Goal: Navigation & Orientation: Find specific page/section

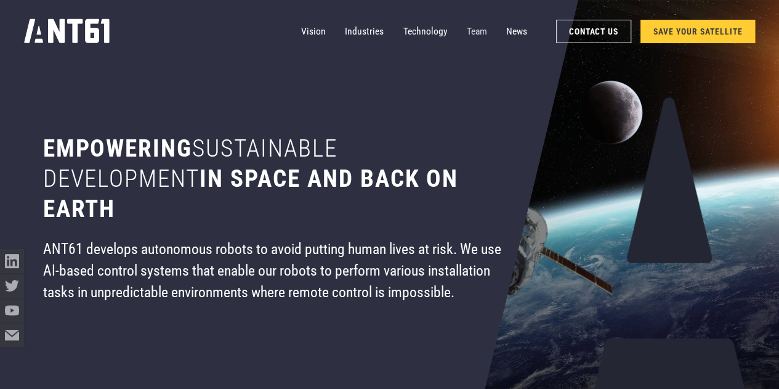
click at [472, 30] on link "Team" at bounding box center [477, 31] width 20 height 24
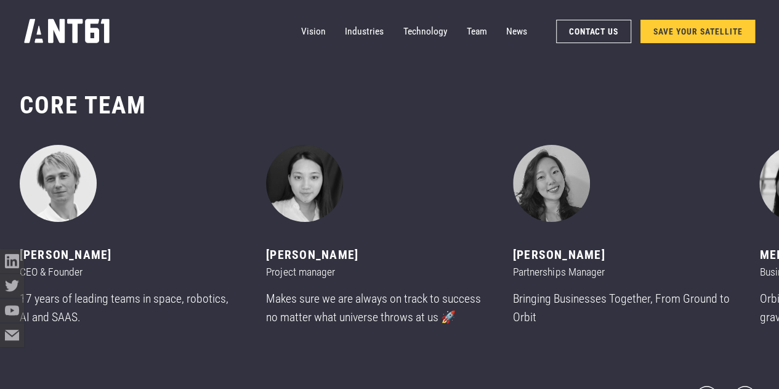
scroll to position [4664, 0]
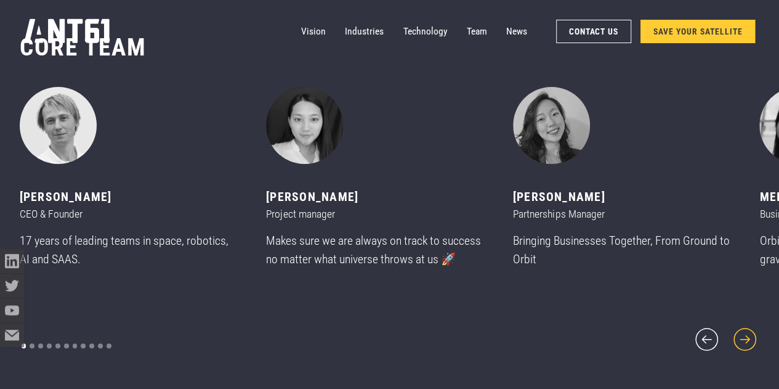
click at [748, 326] on icon "next slide" at bounding box center [744, 338] width 29 height 29
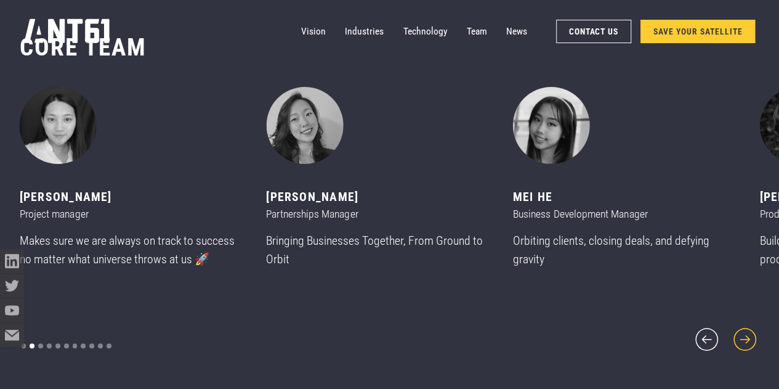
click at [748, 324] on icon "next slide" at bounding box center [744, 338] width 29 height 29
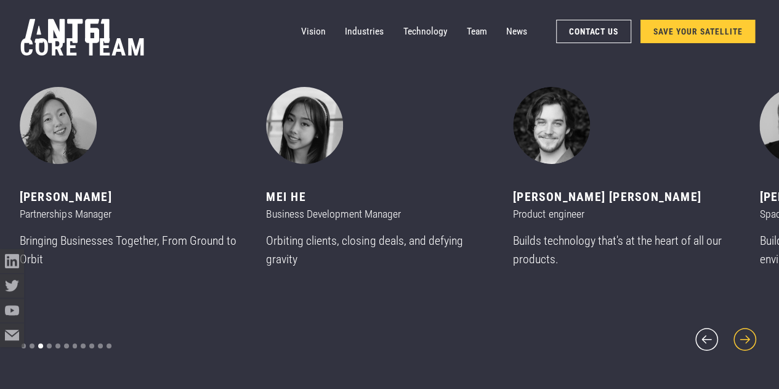
click at [748, 324] on icon "next slide" at bounding box center [744, 338] width 29 height 29
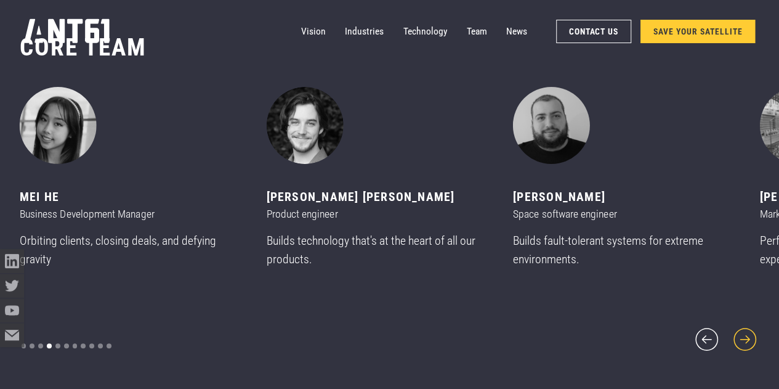
click at [748, 324] on icon "next slide" at bounding box center [744, 338] width 29 height 29
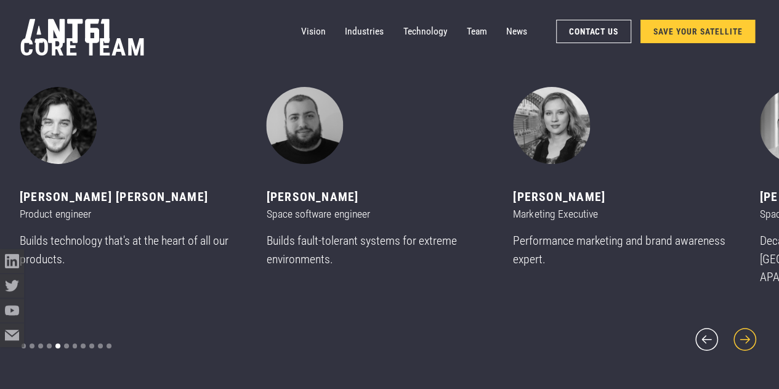
click at [748, 324] on icon "next slide" at bounding box center [744, 338] width 29 height 29
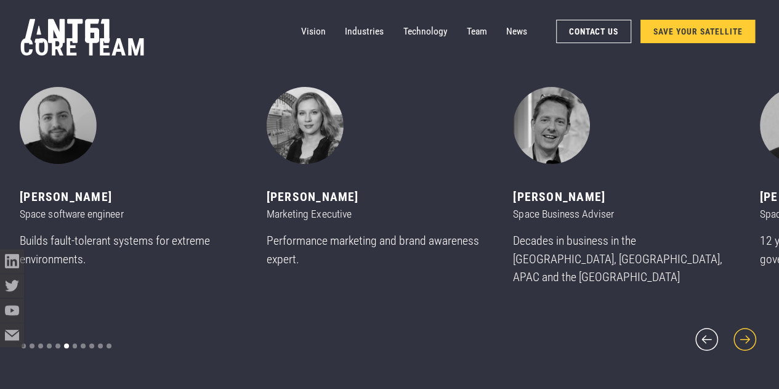
click at [747, 324] on icon "next slide" at bounding box center [744, 338] width 29 height 29
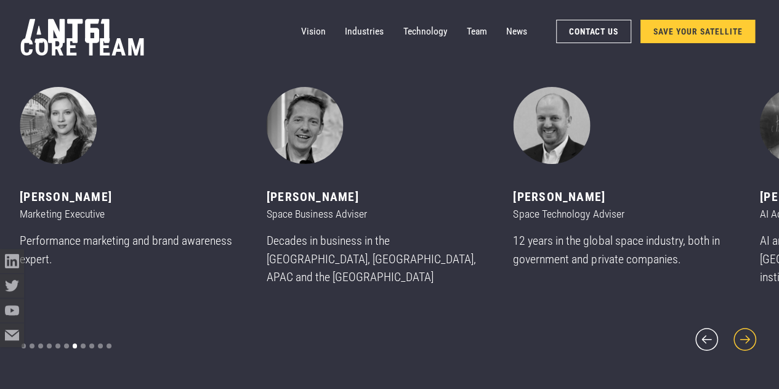
click at [747, 324] on icon "next slide" at bounding box center [744, 338] width 29 height 29
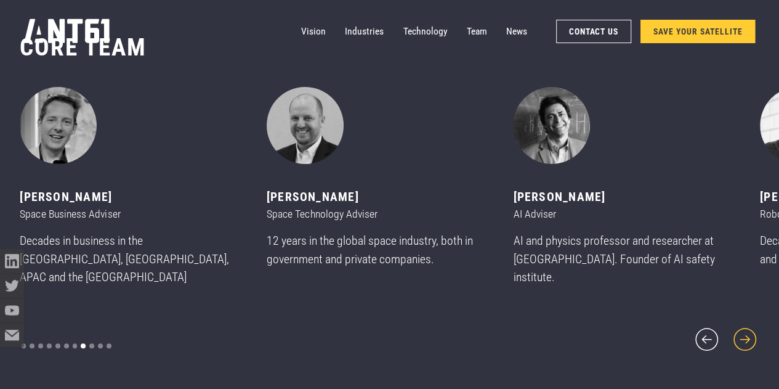
click at [747, 324] on icon "next slide" at bounding box center [744, 338] width 29 height 29
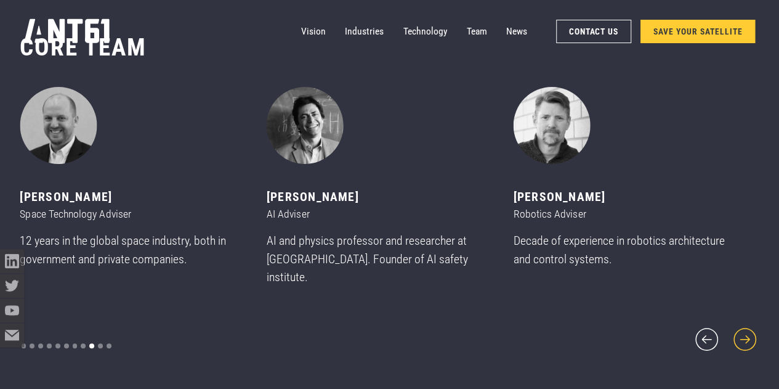
click at [747, 324] on icon "next slide" at bounding box center [744, 338] width 29 height 29
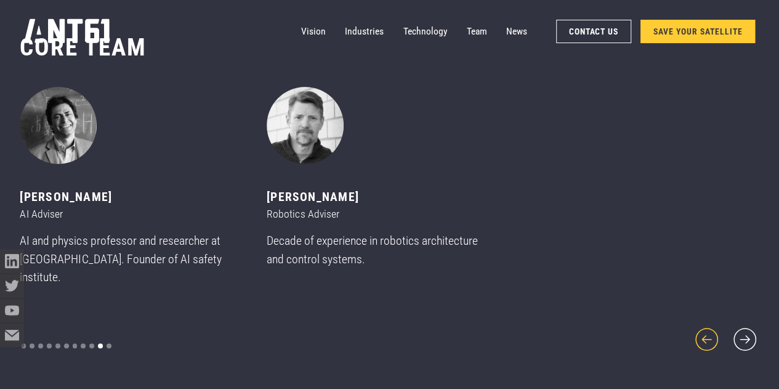
click at [712, 334] on icon "previous slide" at bounding box center [706, 338] width 29 height 29
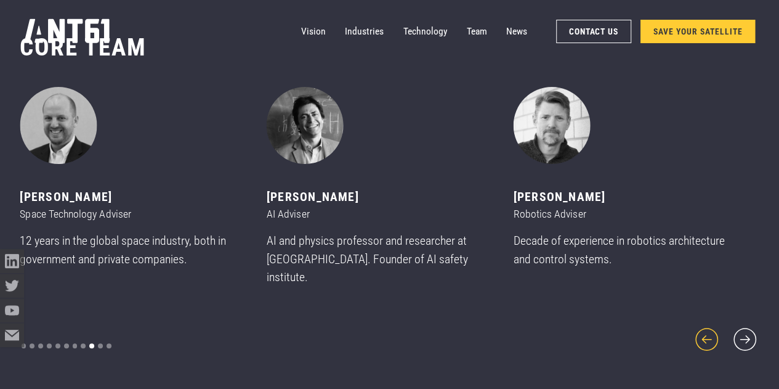
click at [712, 334] on icon "previous slide" at bounding box center [706, 338] width 29 height 29
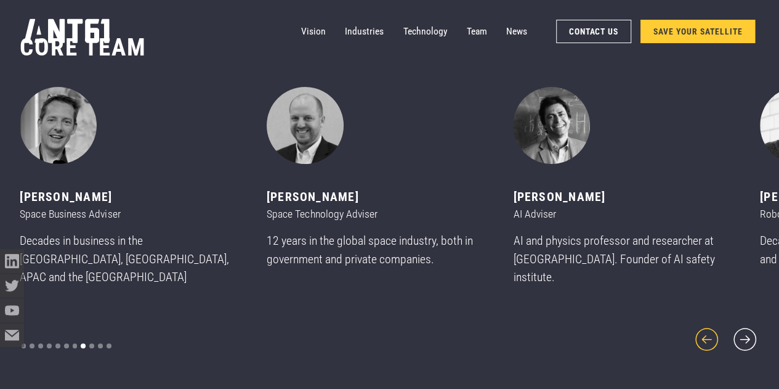
click at [712, 334] on icon "previous slide" at bounding box center [706, 338] width 29 height 29
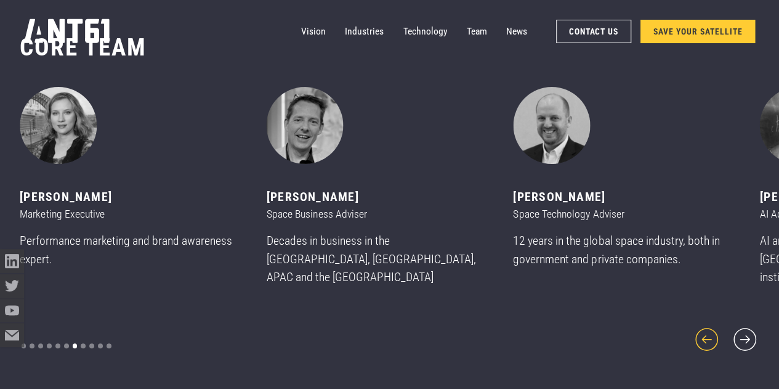
click at [712, 334] on icon "previous slide" at bounding box center [706, 338] width 29 height 29
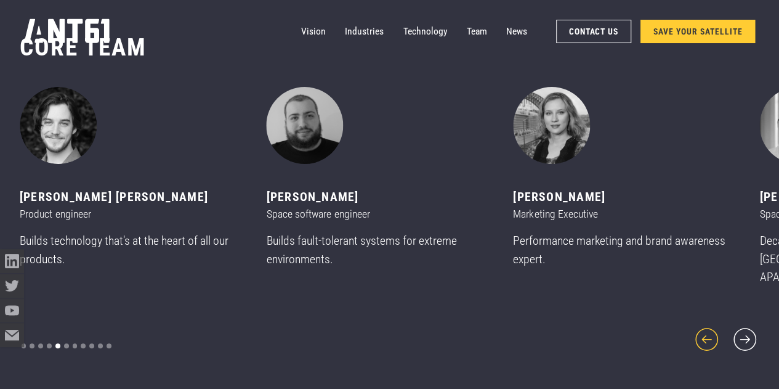
click at [712, 334] on icon "previous slide" at bounding box center [706, 338] width 29 height 29
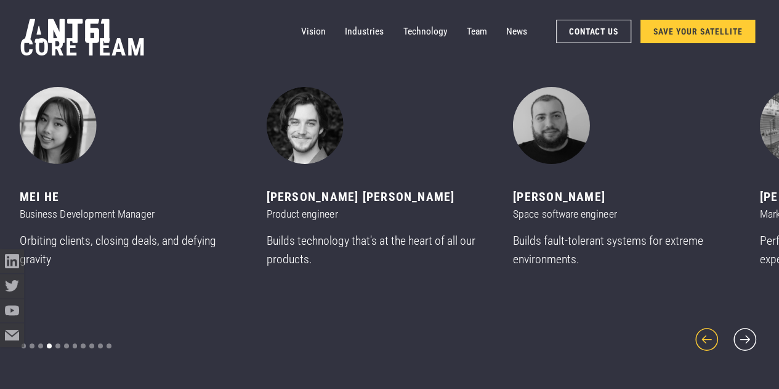
click at [712, 334] on icon "previous slide" at bounding box center [706, 338] width 29 height 29
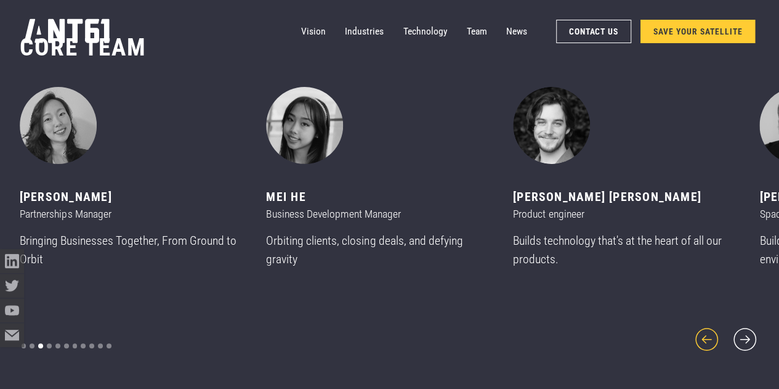
click at [712, 334] on icon "previous slide" at bounding box center [706, 338] width 29 height 29
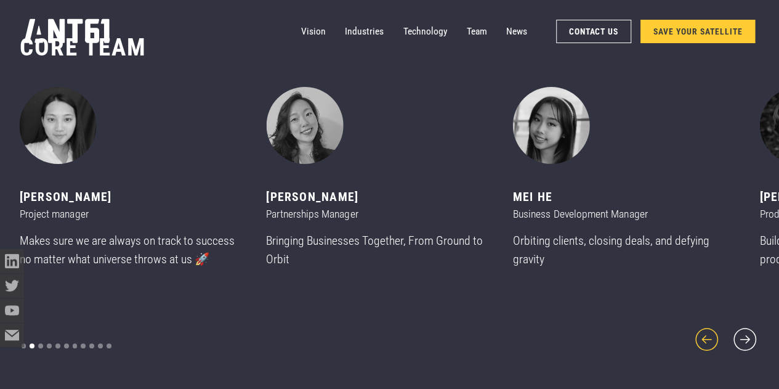
click at [712, 334] on icon "previous slide" at bounding box center [706, 338] width 29 height 29
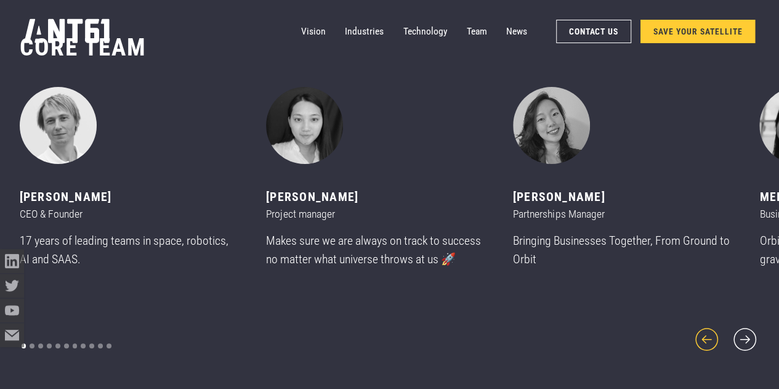
click at [712, 334] on icon "previous slide" at bounding box center [706, 338] width 29 height 29
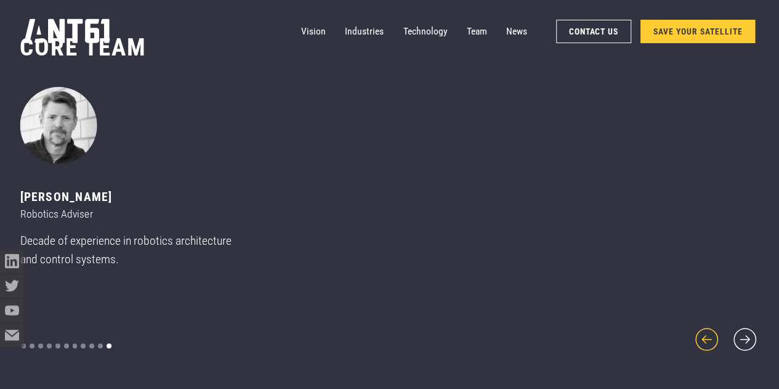
click at [712, 334] on icon "previous slide" at bounding box center [706, 338] width 29 height 29
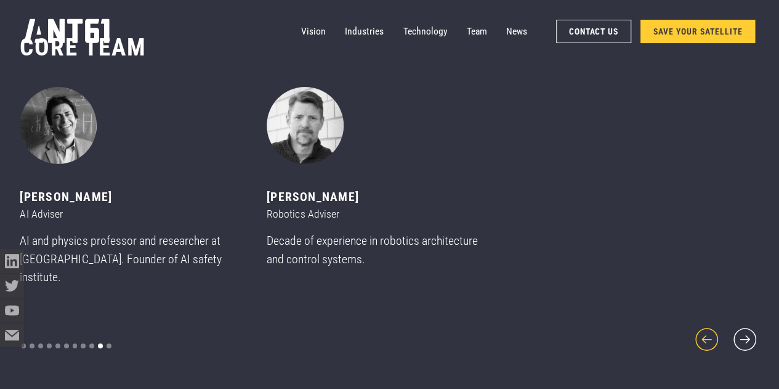
click at [712, 334] on icon "previous slide" at bounding box center [706, 338] width 29 height 29
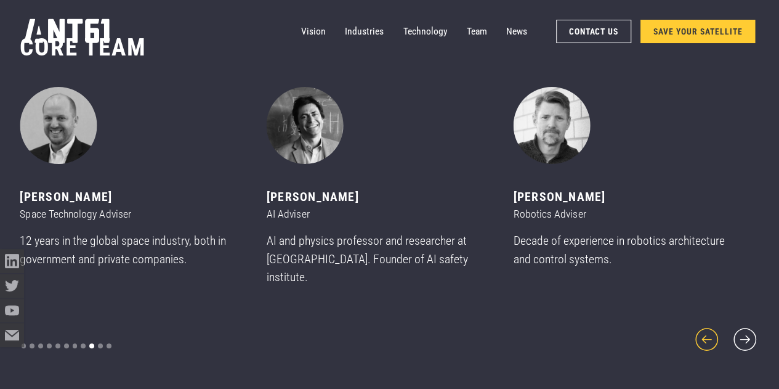
click at [712, 334] on icon "previous slide" at bounding box center [706, 338] width 29 height 29
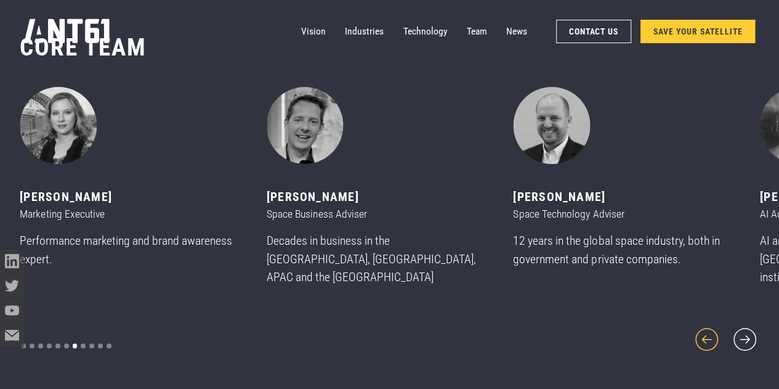
click at [712, 334] on icon "previous slide" at bounding box center [706, 338] width 29 height 29
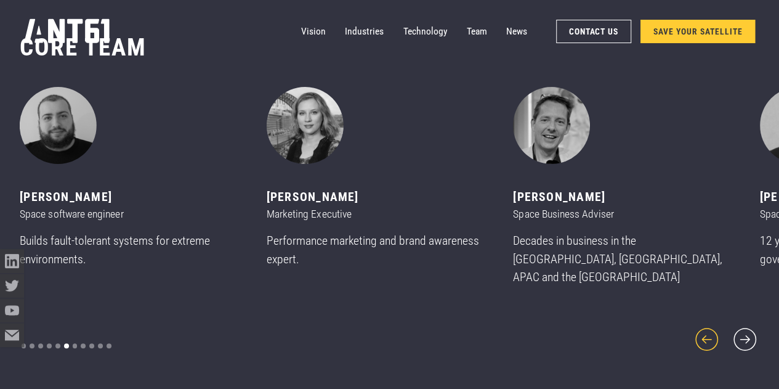
click at [712, 334] on icon "previous slide" at bounding box center [706, 338] width 29 height 29
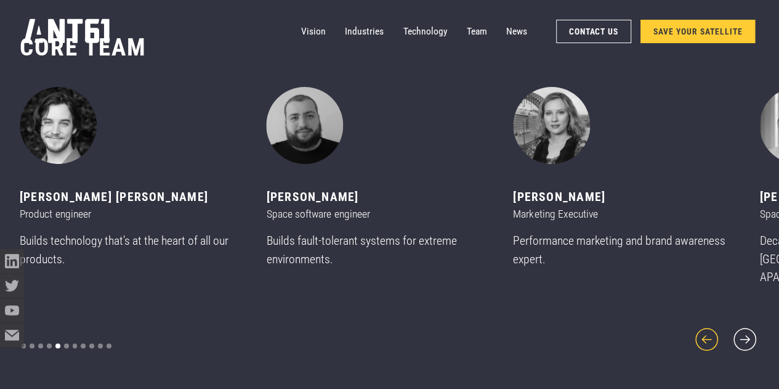
click at [712, 334] on icon "previous slide" at bounding box center [706, 338] width 29 height 29
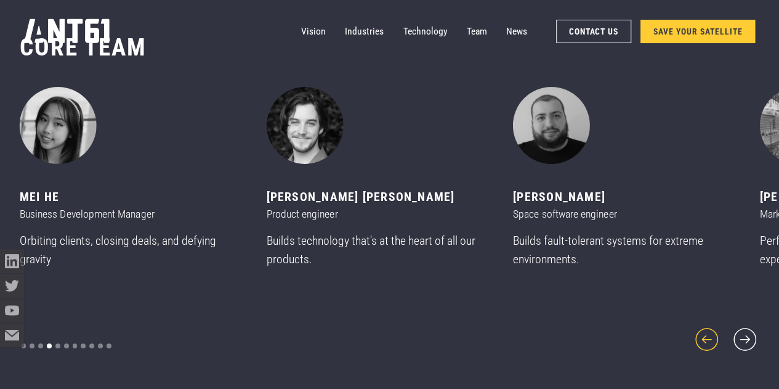
click at [712, 334] on icon "previous slide" at bounding box center [706, 338] width 29 height 29
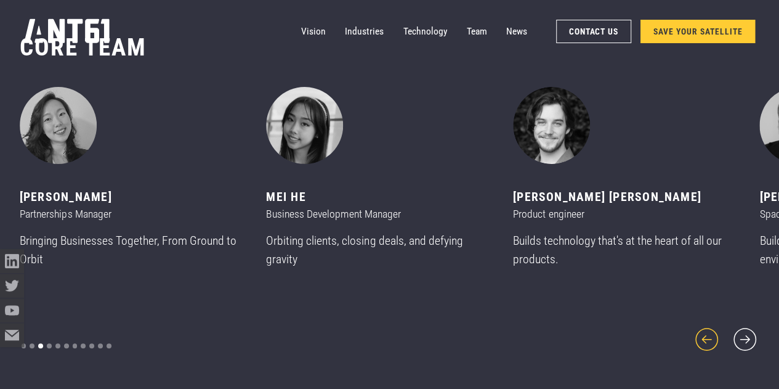
click at [712, 334] on icon "previous slide" at bounding box center [706, 338] width 29 height 29
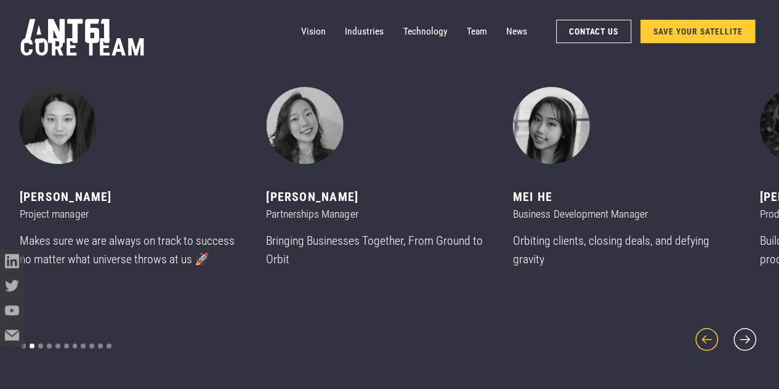
click at [712, 334] on icon "previous slide" at bounding box center [706, 338] width 29 height 29
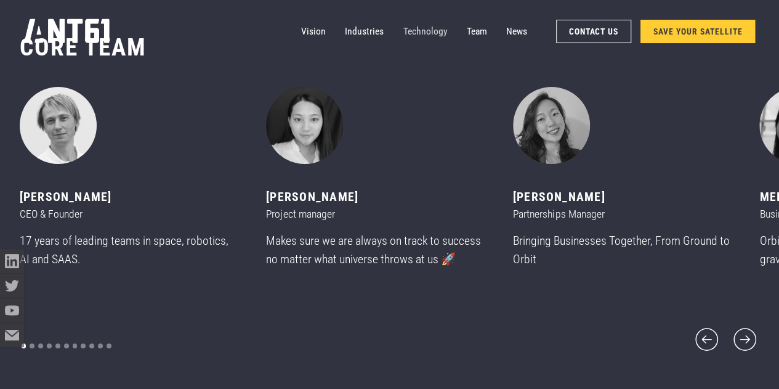
click at [420, 32] on link "Technology" at bounding box center [425, 31] width 44 height 24
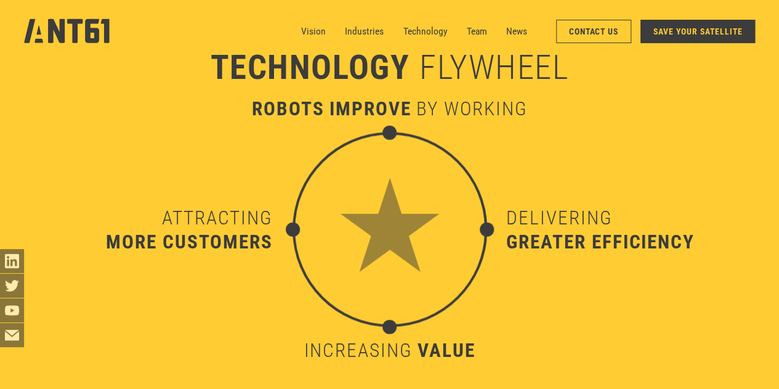
scroll to position [4071, 0]
click at [671, 30] on link "SAVE YOUR SATELLITE" at bounding box center [697, 31] width 115 height 23
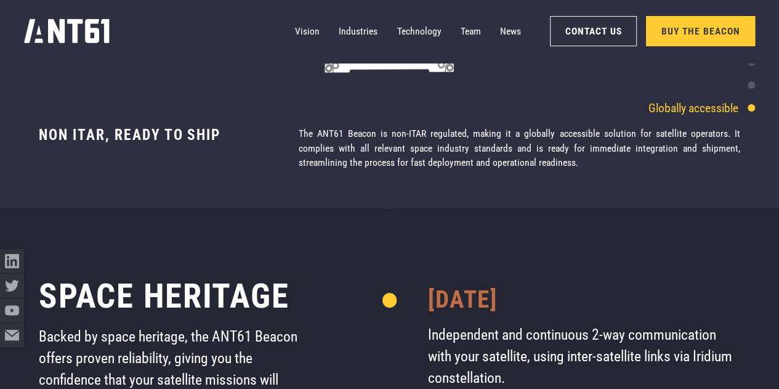
scroll to position [5313, 0]
